Goal: Go to known website: Access a specific website the user already knows

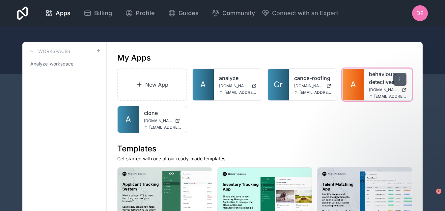
click at [396, 77] on div at bounding box center [399, 79] width 13 height 13
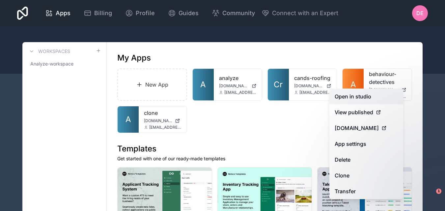
click at [373, 94] on link "Open in studio" at bounding box center [366, 97] width 74 height 16
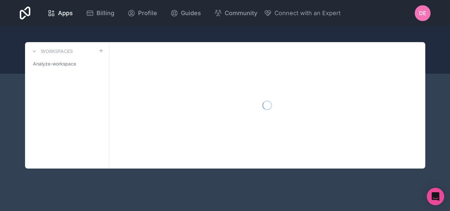
click at [439, 195] on icon "Open Intercom Messenger" at bounding box center [435, 196] width 9 height 9
